Goal: Check status: Check status

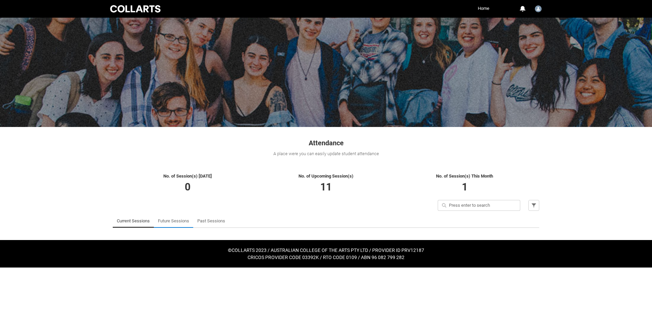
click at [177, 224] on link "Future Sessions" at bounding box center [173, 221] width 31 height 14
click at [171, 222] on link "Future Sessions" at bounding box center [173, 221] width 31 height 14
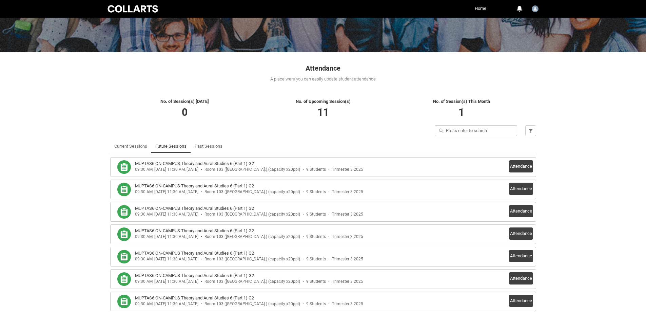
scroll to position [68, 0]
